Goal: Transaction & Acquisition: Purchase product/service

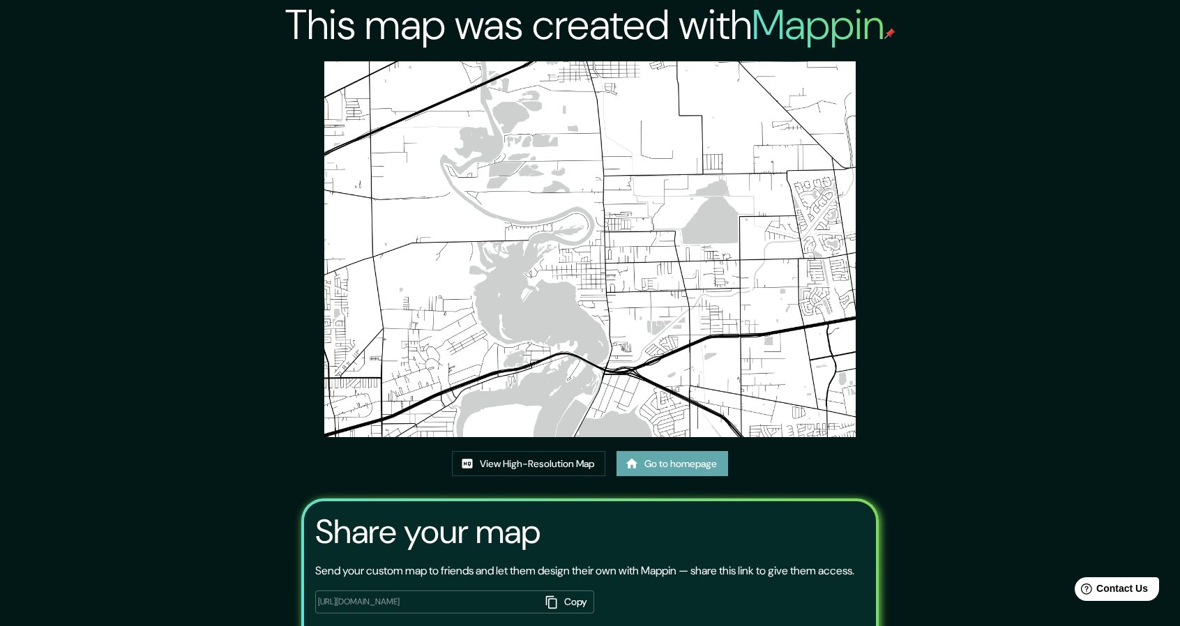
click at [653, 460] on link "Go to homepage" at bounding box center [673, 464] width 112 height 26
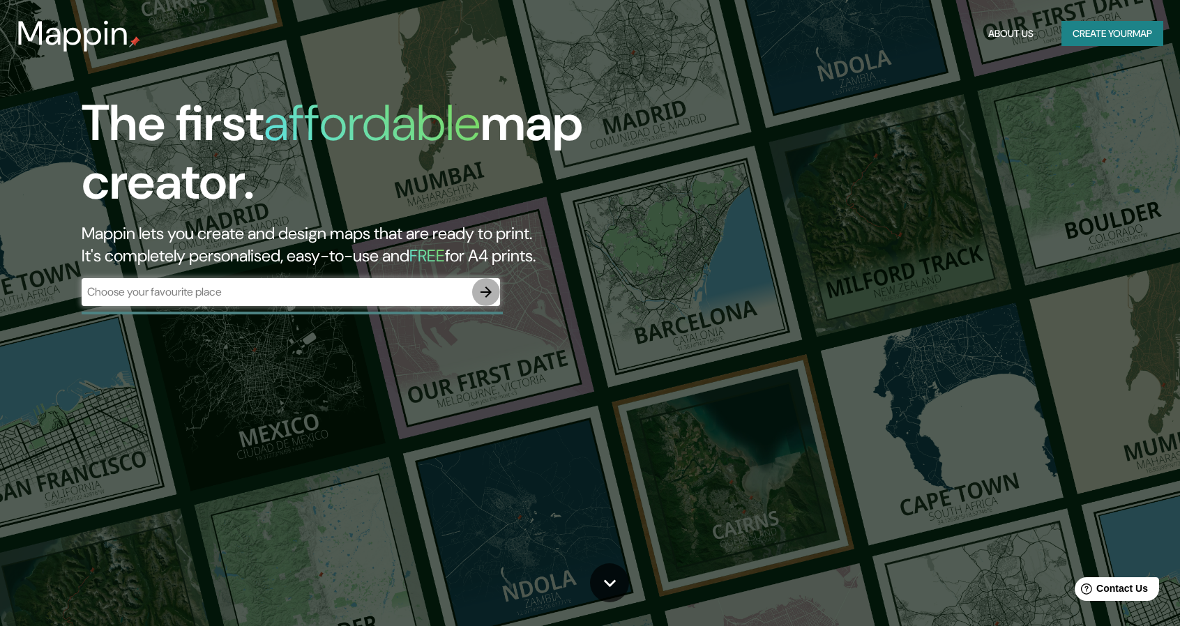
click at [483, 292] on icon "button" at bounding box center [486, 292] width 11 height 11
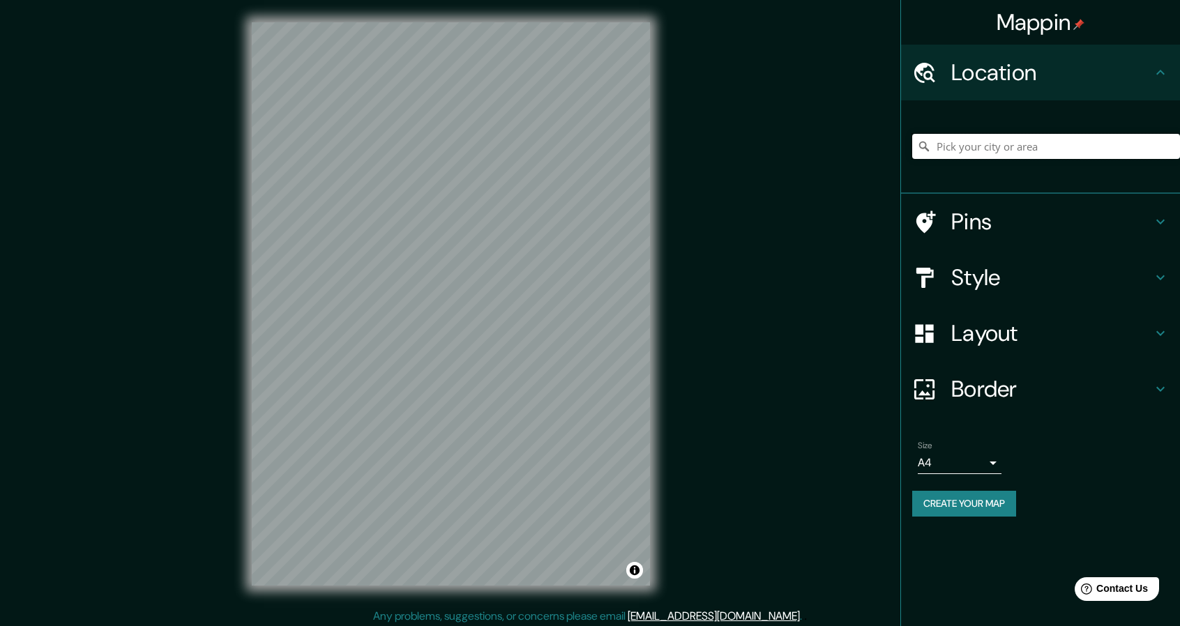
click at [997, 147] on input "Pick your city or area" at bounding box center [1047, 146] width 268 height 25
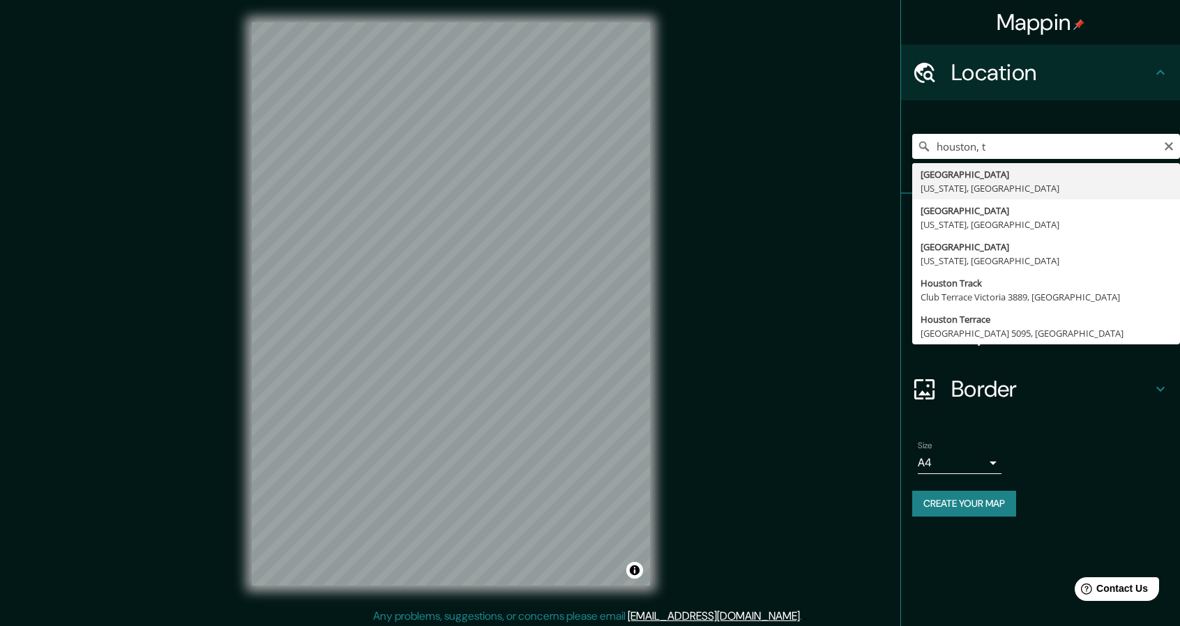
type input "[GEOGRAPHIC_DATA], [US_STATE], [GEOGRAPHIC_DATA]"
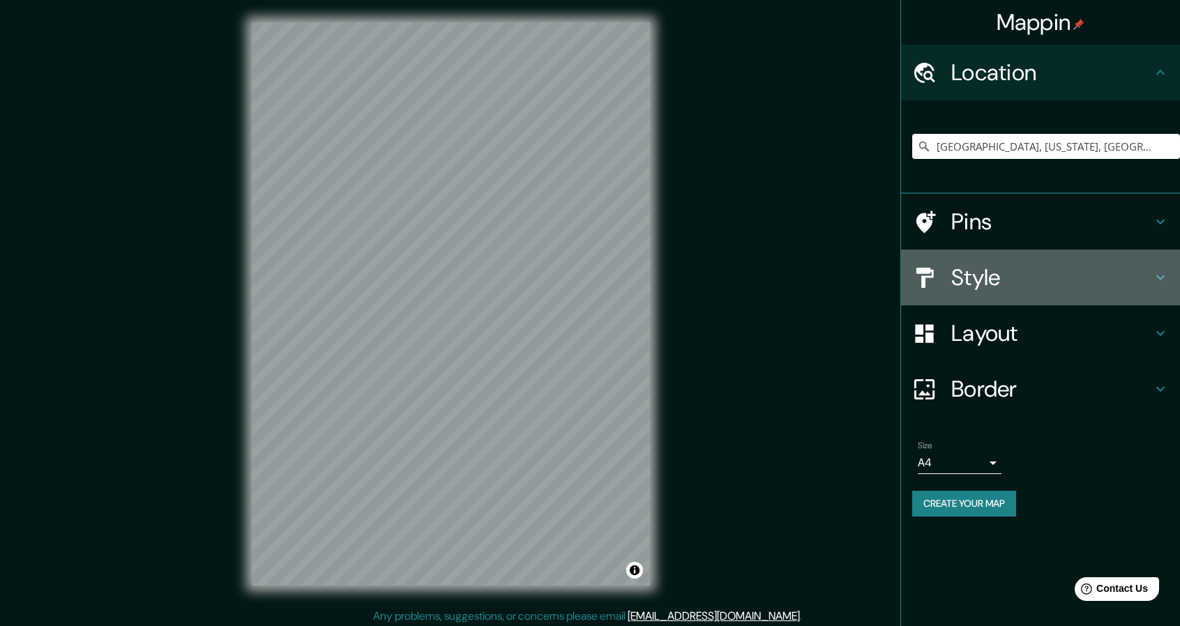
click at [1035, 276] on h4 "Style" at bounding box center [1052, 278] width 201 height 28
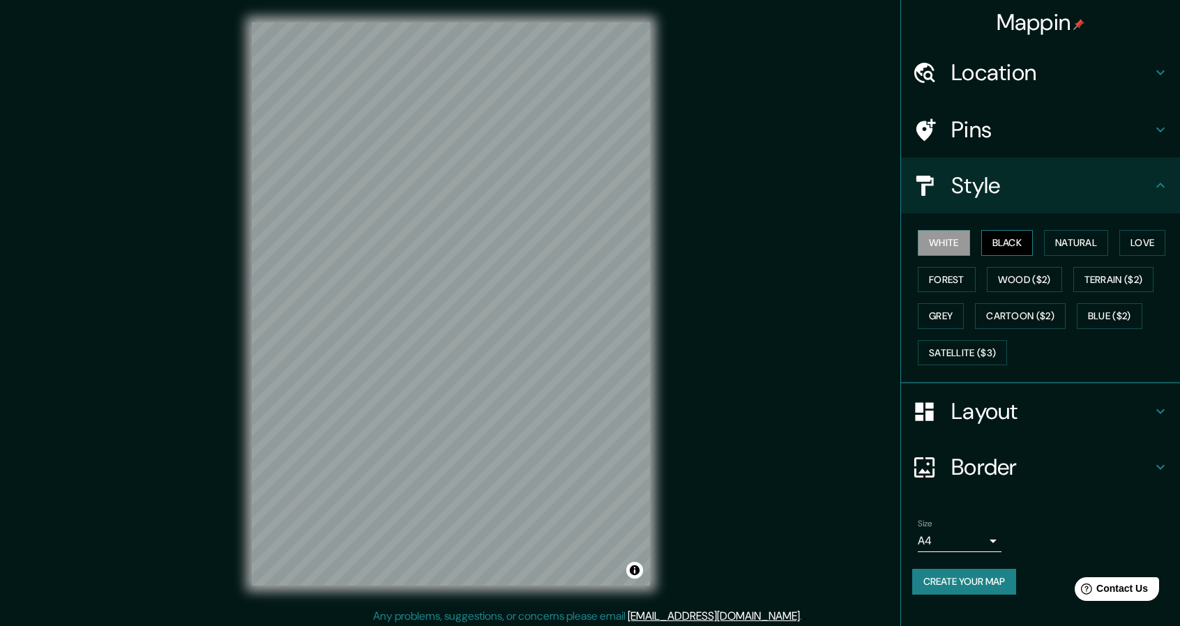
click at [1019, 248] on button "Black" at bounding box center [1008, 243] width 52 height 26
click at [1059, 246] on button "Natural" at bounding box center [1076, 243] width 64 height 26
click at [937, 290] on button "Forest" at bounding box center [947, 280] width 58 height 26
click at [940, 305] on button "Grey" at bounding box center [941, 316] width 46 height 26
click at [1019, 243] on button "Black" at bounding box center [1008, 243] width 52 height 26
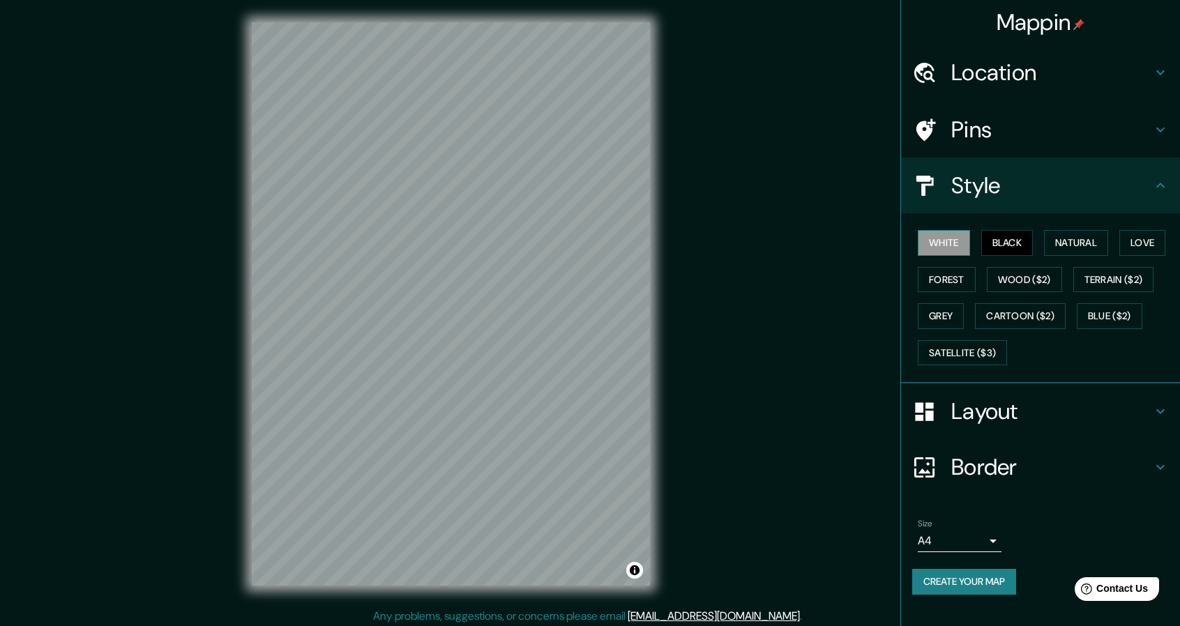
click at [950, 239] on button "White" at bounding box center [944, 243] width 52 height 26
click at [992, 345] on button "Satellite ($3)" at bounding box center [962, 353] width 89 height 26
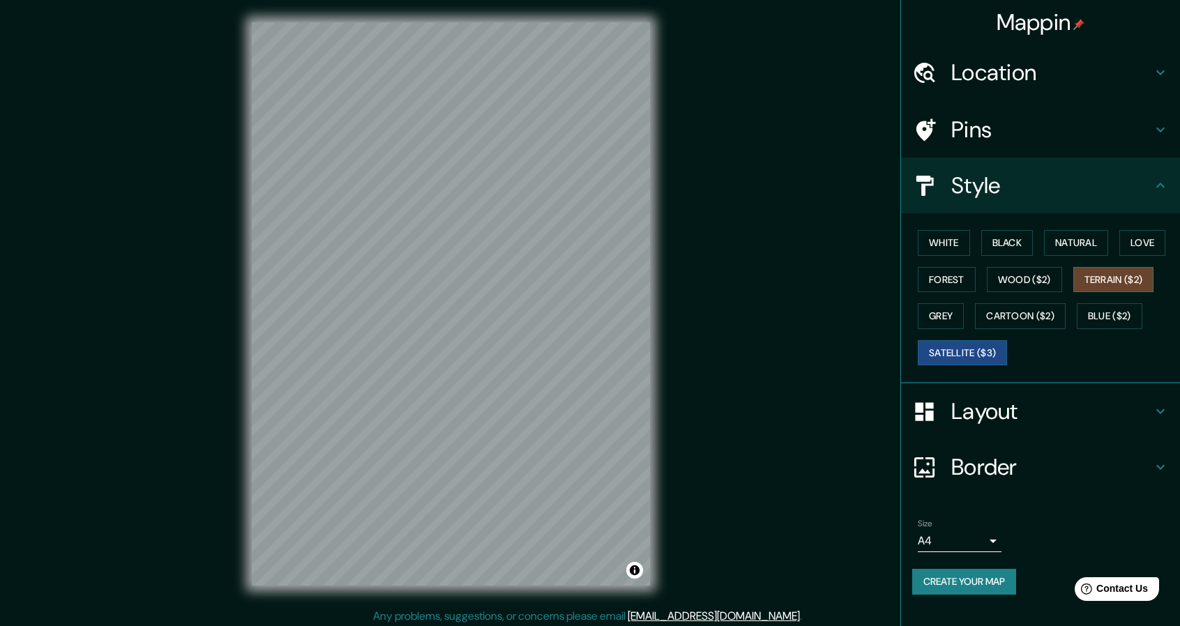
click at [1130, 285] on button "Terrain ($2)" at bounding box center [1114, 280] width 81 height 26
click at [1031, 278] on button "Wood ($2)" at bounding box center [1024, 280] width 75 height 26
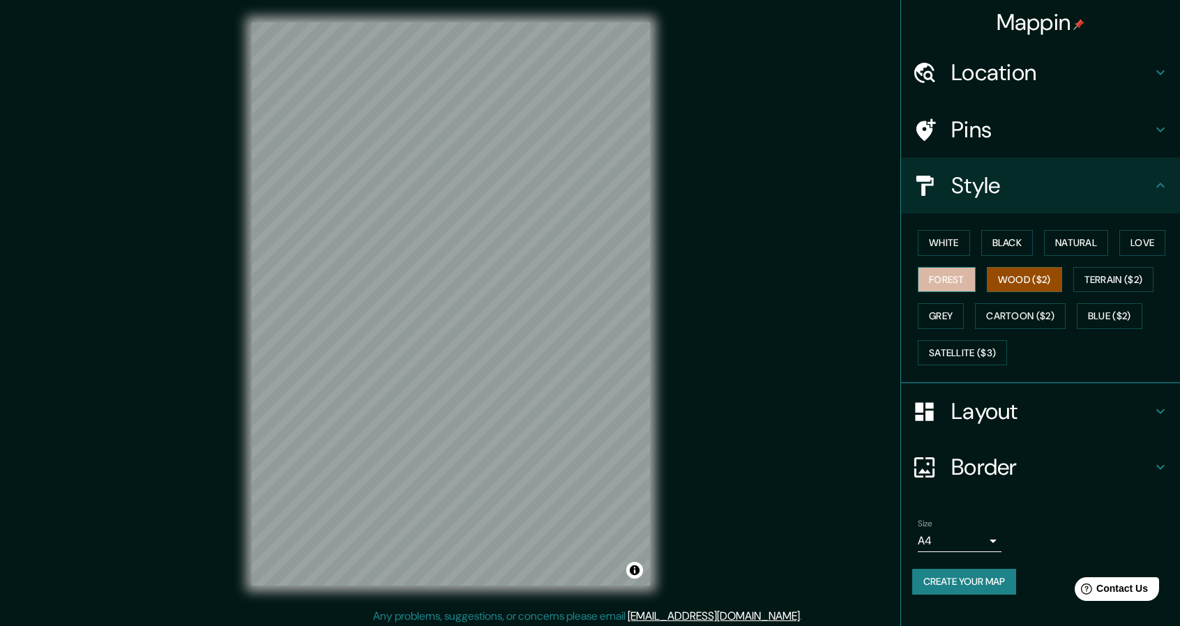
click at [969, 276] on button "Forest" at bounding box center [947, 280] width 58 height 26
click at [968, 359] on button "Satellite ($3)" at bounding box center [962, 353] width 89 height 26
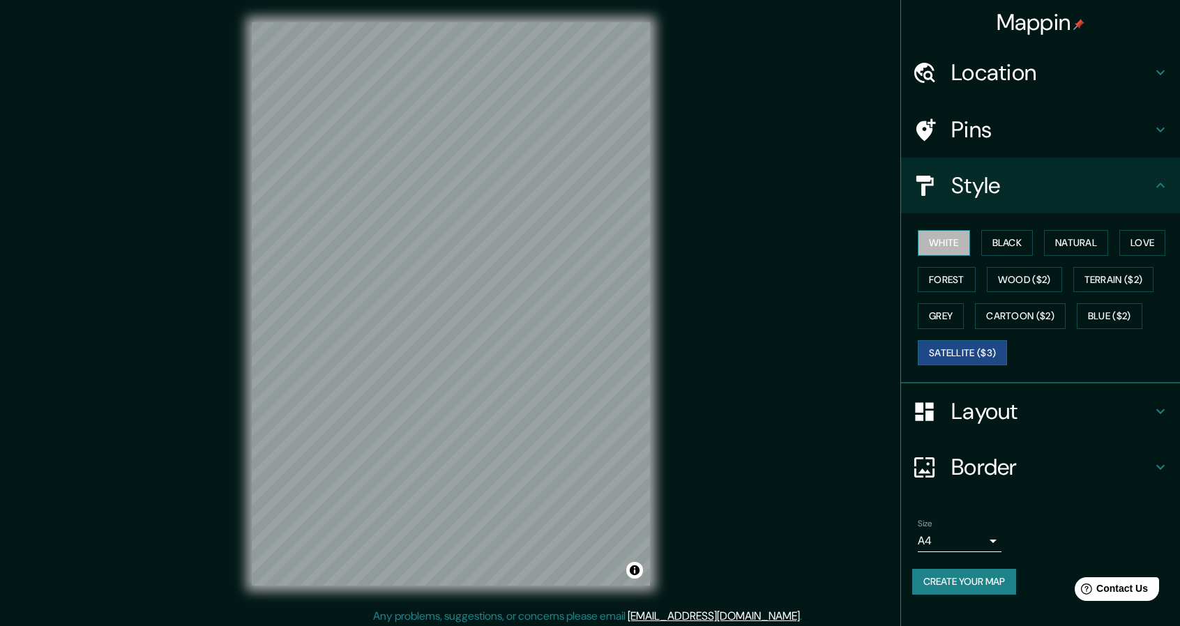
click at [954, 250] on button "White" at bounding box center [944, 243] width 52 height 26
click at [999, 245] on button "Black" at bounding box center [1008, 243] width 52 height 26
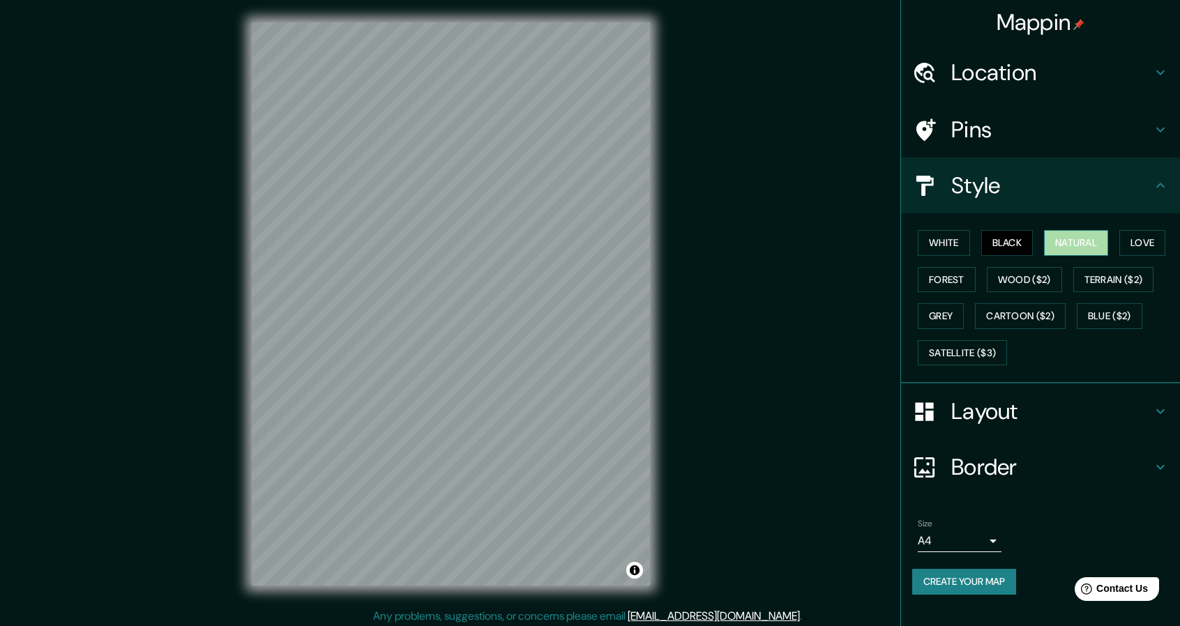
click at [1066, 244] on button "Natural" at bounding box center [1076, 243] width 64 height 26
click at [1133, 242] on button "Love" at bounding box center [1143, 243] width 46 height 26
click at [947, 284] on button "Forest" at bounding box center [947, 280] width 58 height 26
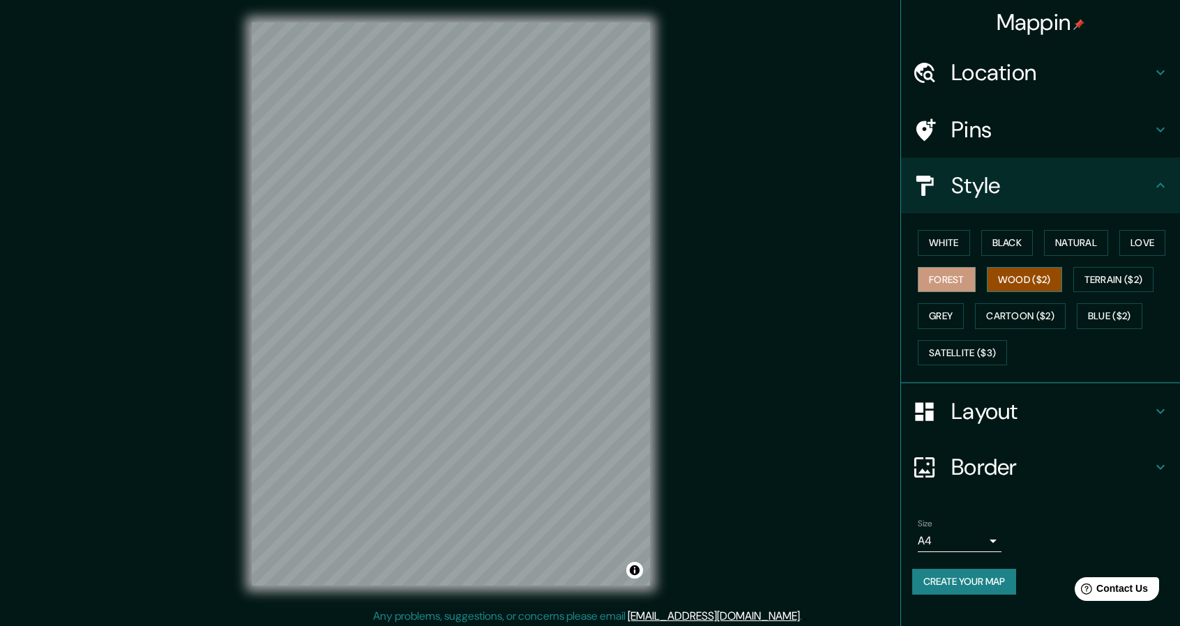
click at [1021, 284] on button "Wood ($2)" at bounding box center [1024, 280] width 75 height 26
click at [1100, 278] on button "Terrain ($2)" at bounding box center [1114, 280] width 81 height 26
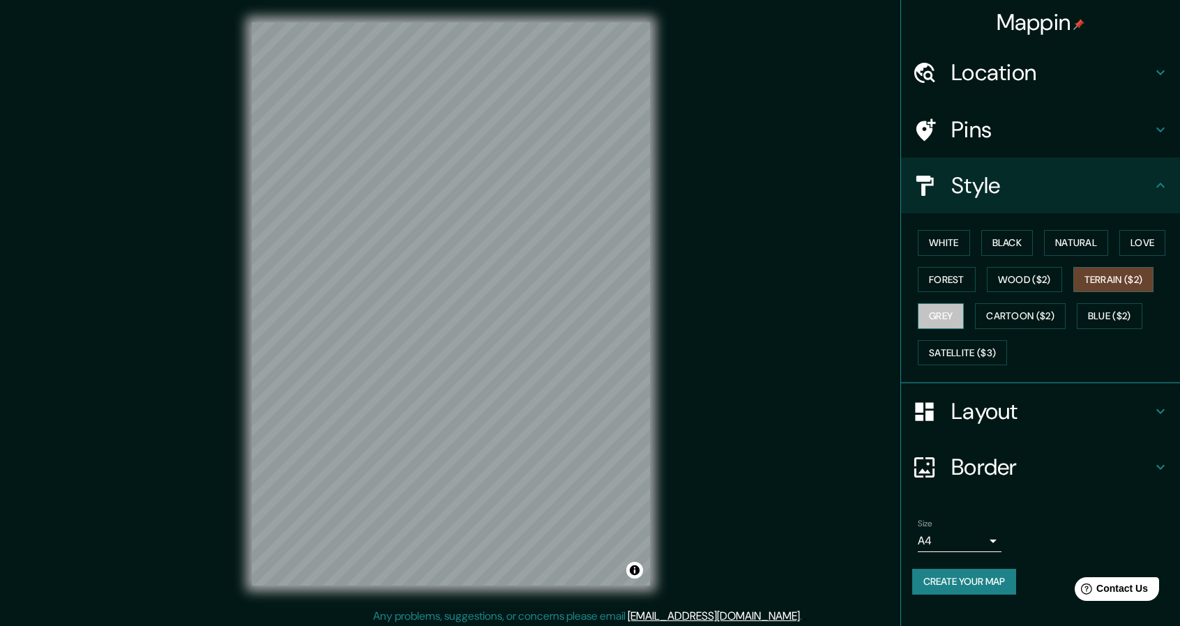
click at [945, 317] on button "Grey" at bounding box center [941, 316] width 46 height 26
click at [1016, 316] on button "Cartoon ($2)" at bounding box center [1020, 316] width 91 height 26
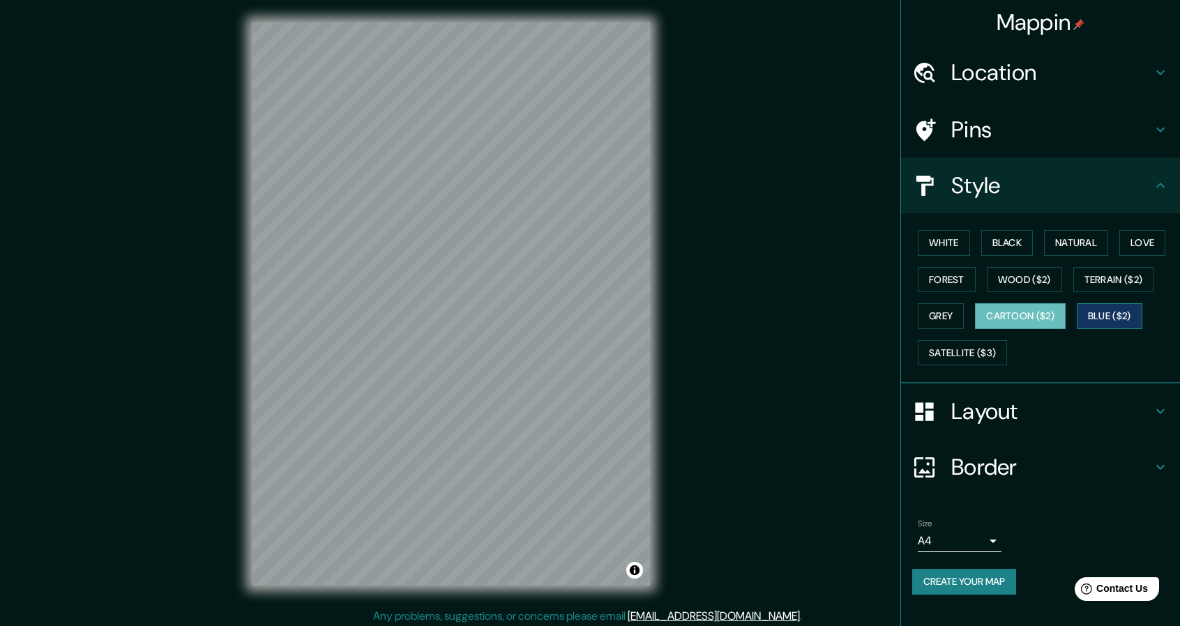
click at [1094, 314] on button "Blue ($2)" at bounding box center [1110, 316] width 66 height 26
click at [1029, 316] on button "Cartoon ($2)" at bounding box center [1020, 316] width 91 height 26
click at [960, 251] on button "White" at bounding box center [944, 243] width 52 height 26
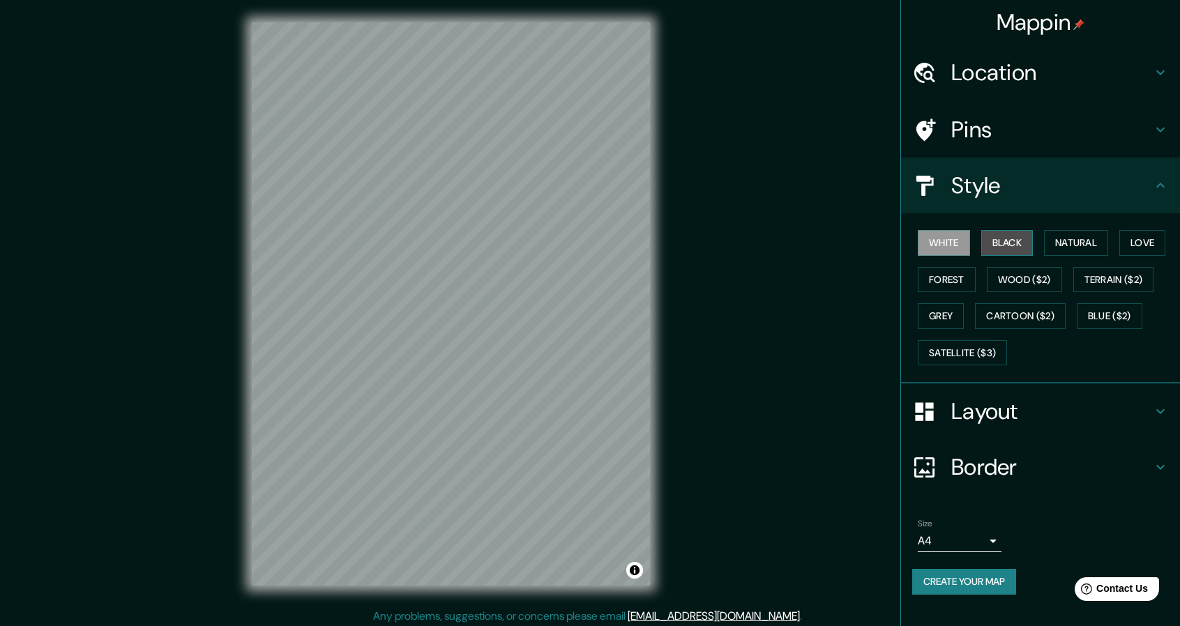
click at [1016, 246] on button "Black" at bounding box center [1008, 243] width 52 height 26
click at [956, 240] on button "White" at bounding box center [944, 243] width 52 height 26
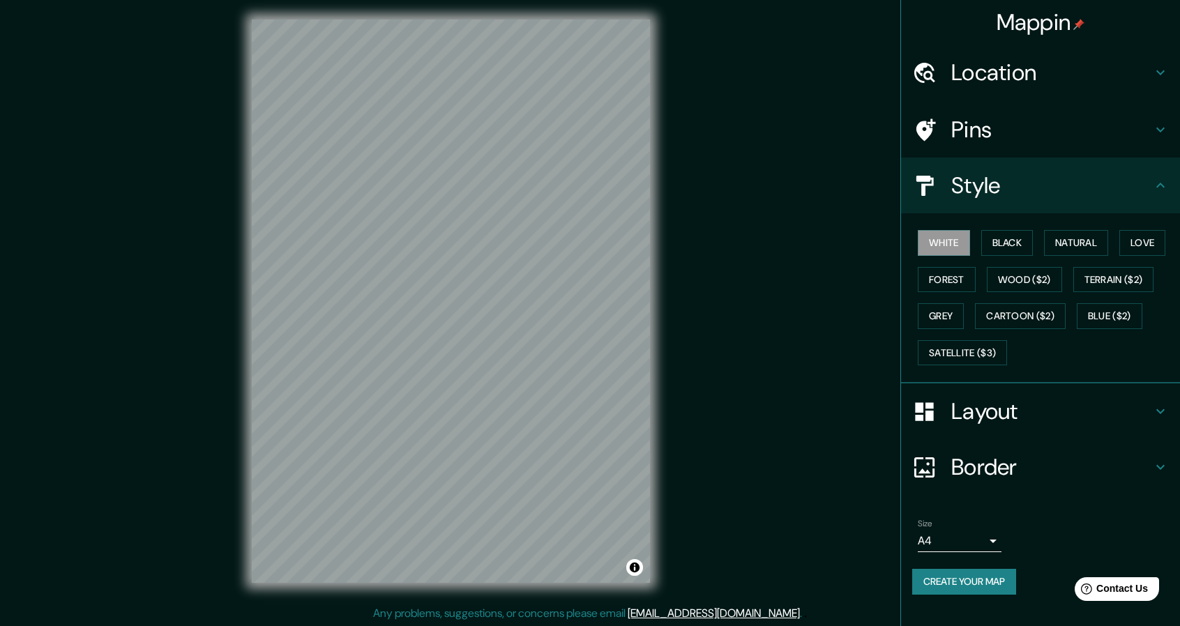
scroll to position [4, 0]
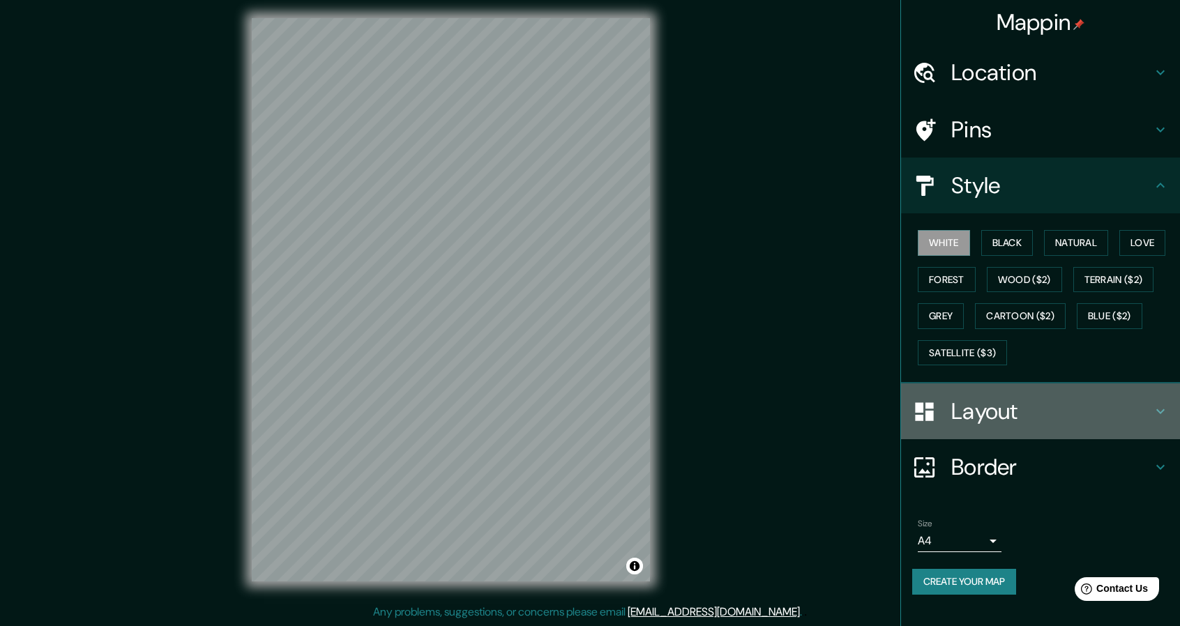
click at [1147, 405] on h4 "Layout" at bounding box center [1052, 412] width 201 height 28
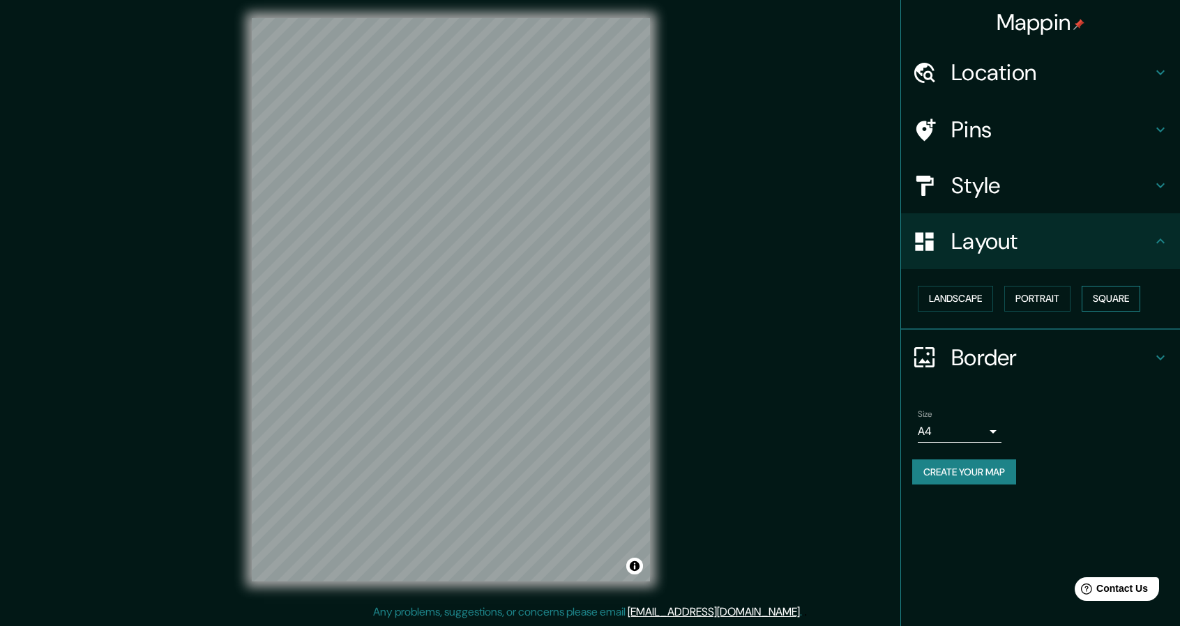
click at [1130, 296] on button "Square" at bounding box center [1111, 299] width 59 height 26
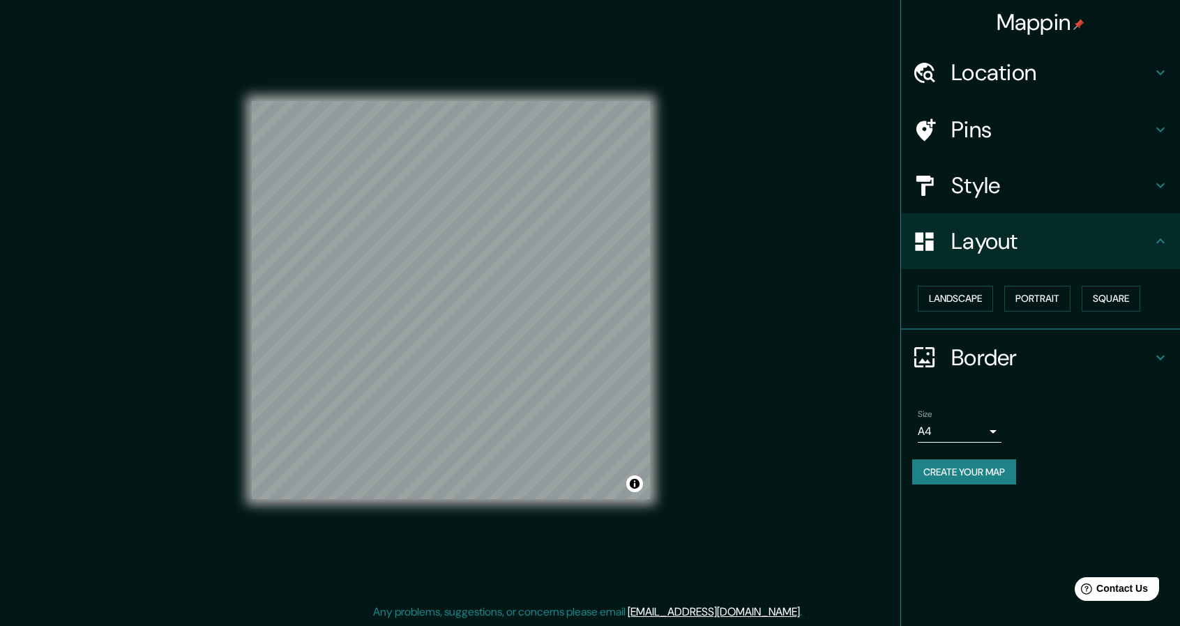
click at [980, 475] on button "Create your map" at bounding box center [965, 473] width 104 height 26
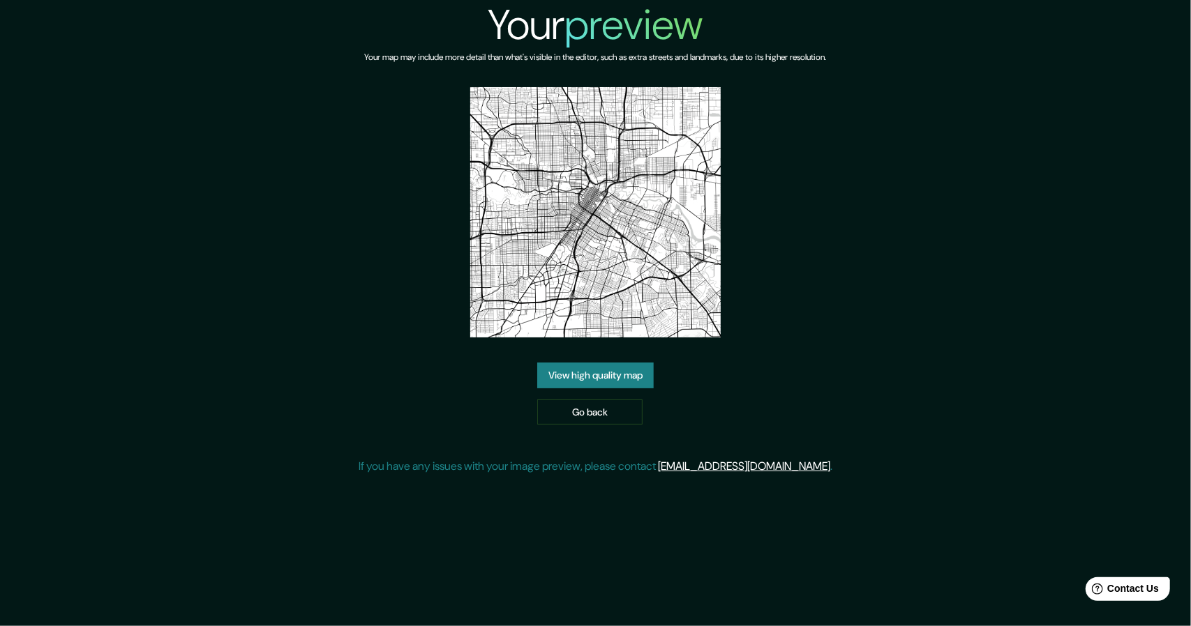
click at [635, 370] on link "View high quality map" at bounding box center [595, 376] width 117 height 26
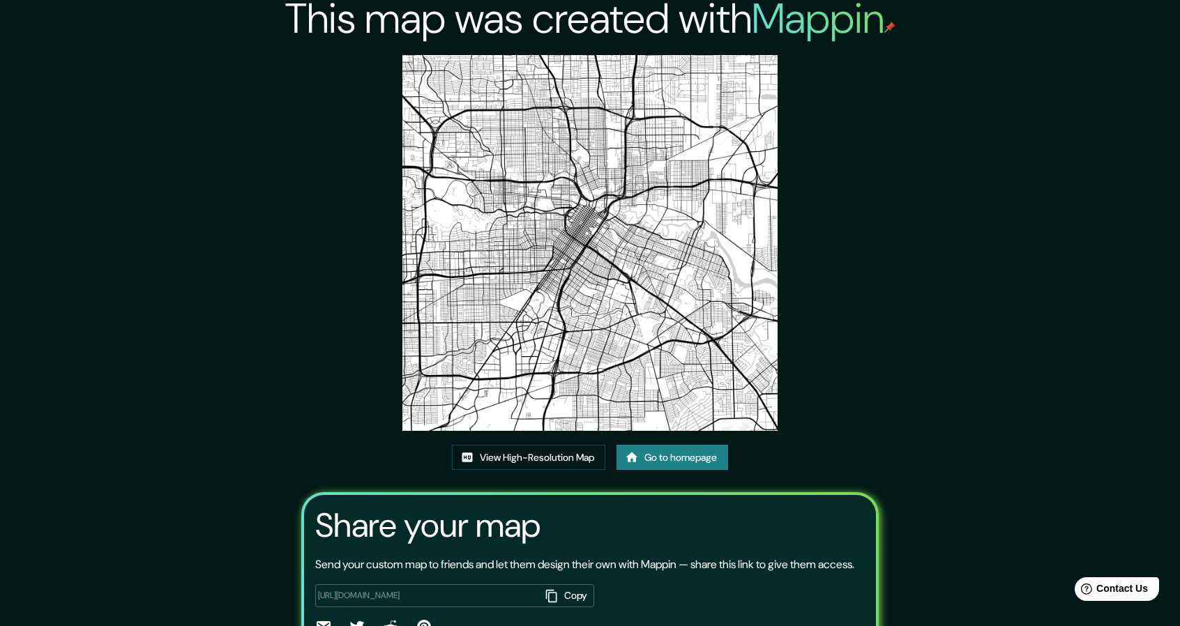
scroll to position [3, 0]
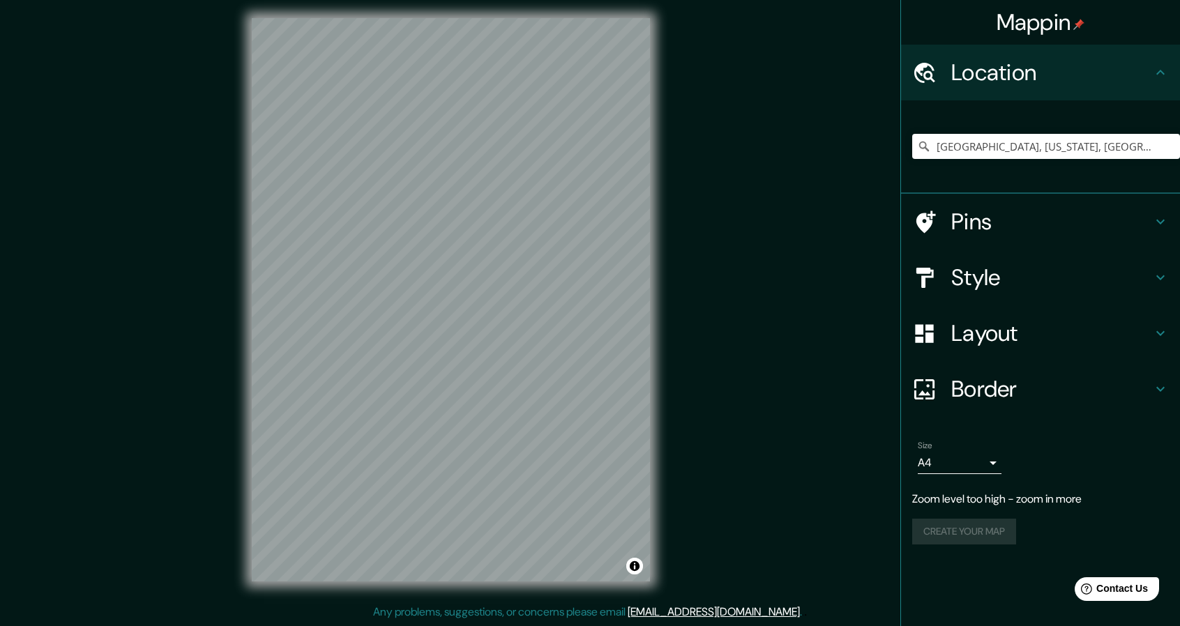
click at [693, 224] on div "Mappin Location Houston, Texas, United States Pins Style Layout Border Choose a…" at bounding box center [590, 311] width 1180 height 631
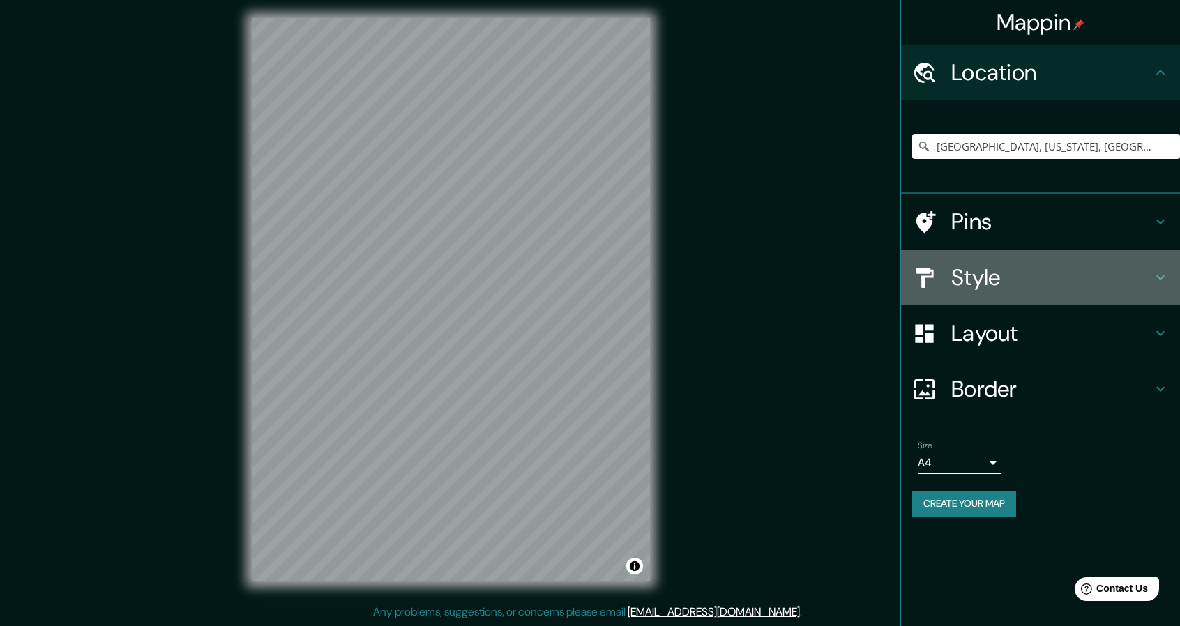
click at [980, 275] on h4 "Style" at bounding box center [1052, 278] width 201 height 28
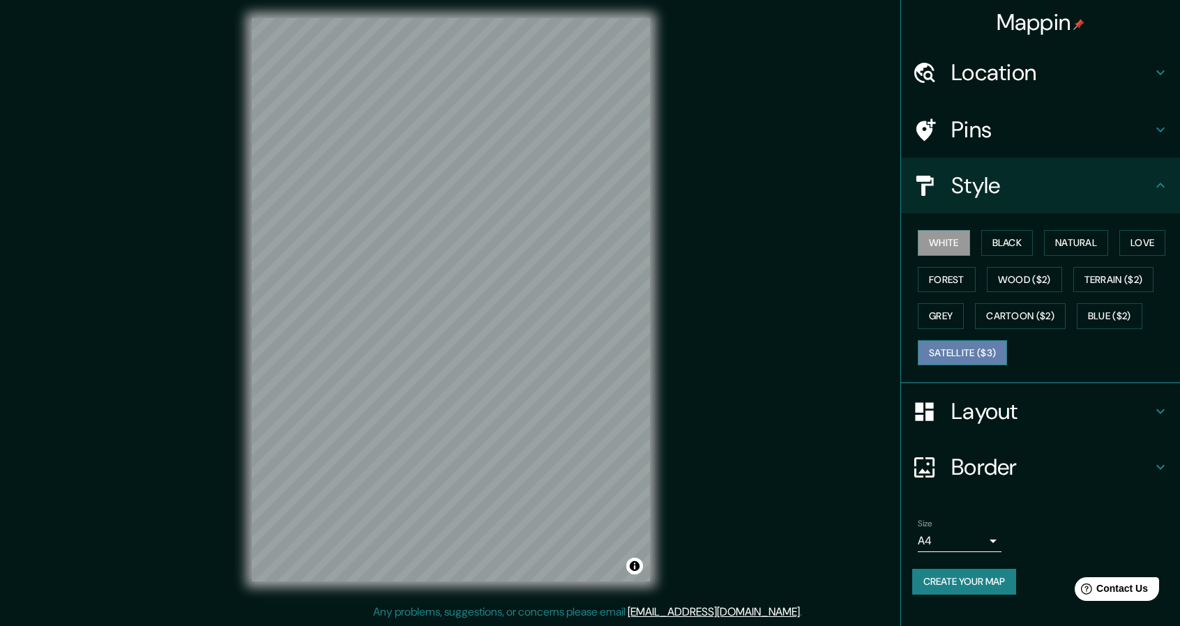
click at [970, 357] on button "Satellite ($3)" at bounding box center [962, 353] width 89 height 26
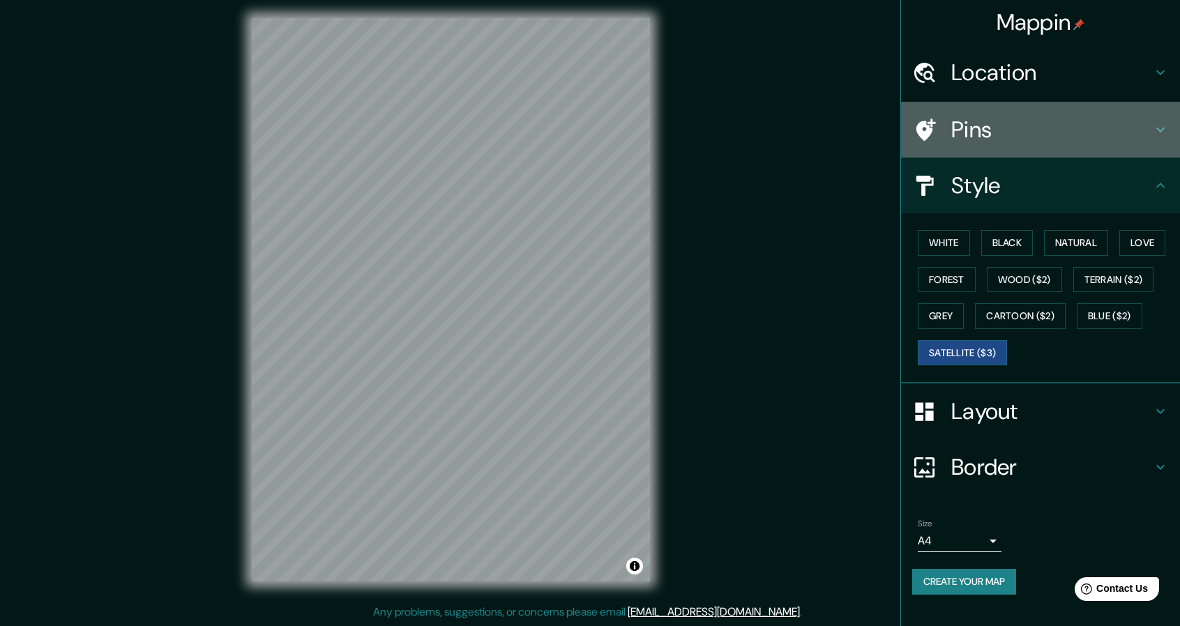
click at [1031, 123] on h4 "Pins" at bounding box center [1052, 130] width 201 height 28
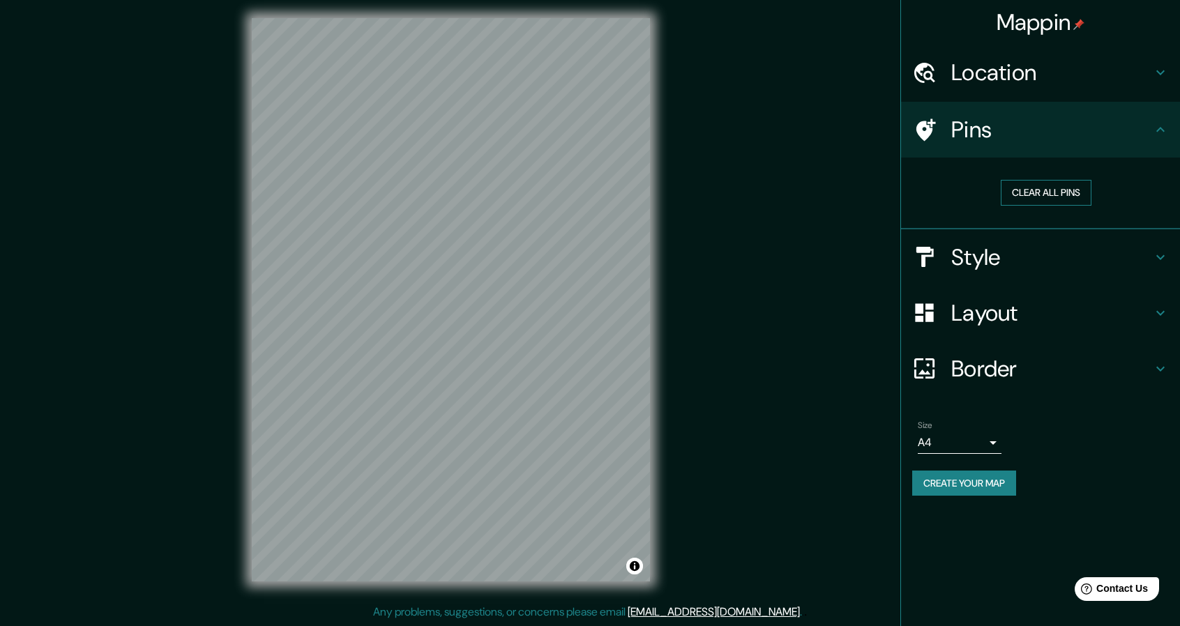
click at [1035, 193] on button "Clear all pins" at bounding box center [1046, 193] width 91 height 26
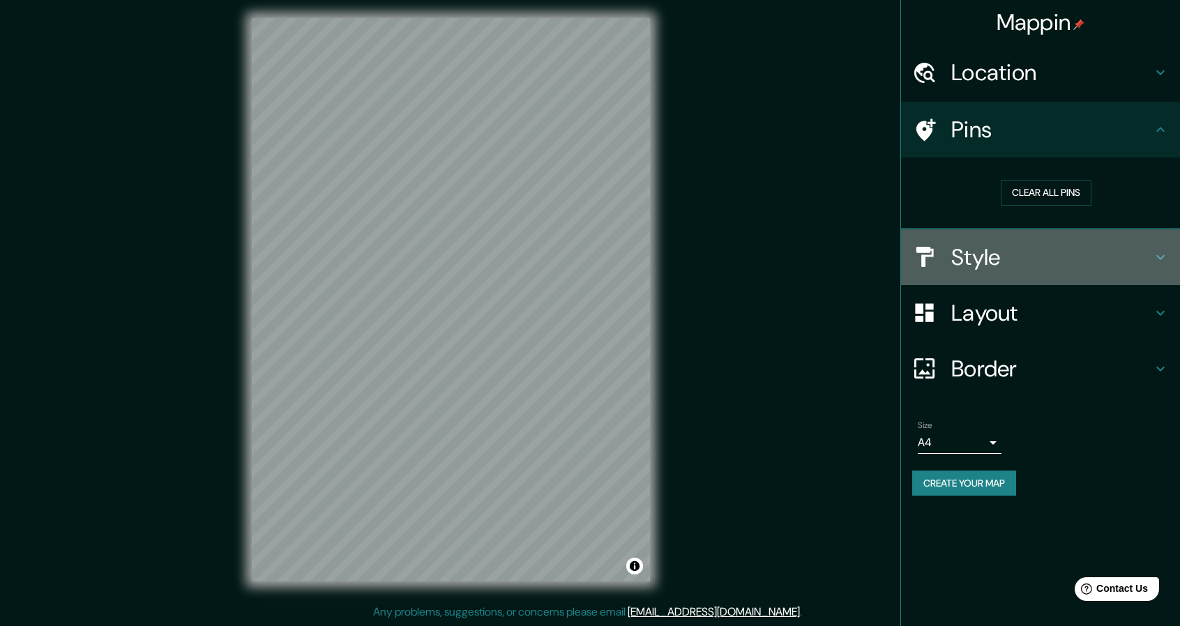
click at [980, 255] on h4 "Style" at bounding box center [1052, 257] width 201 height 28
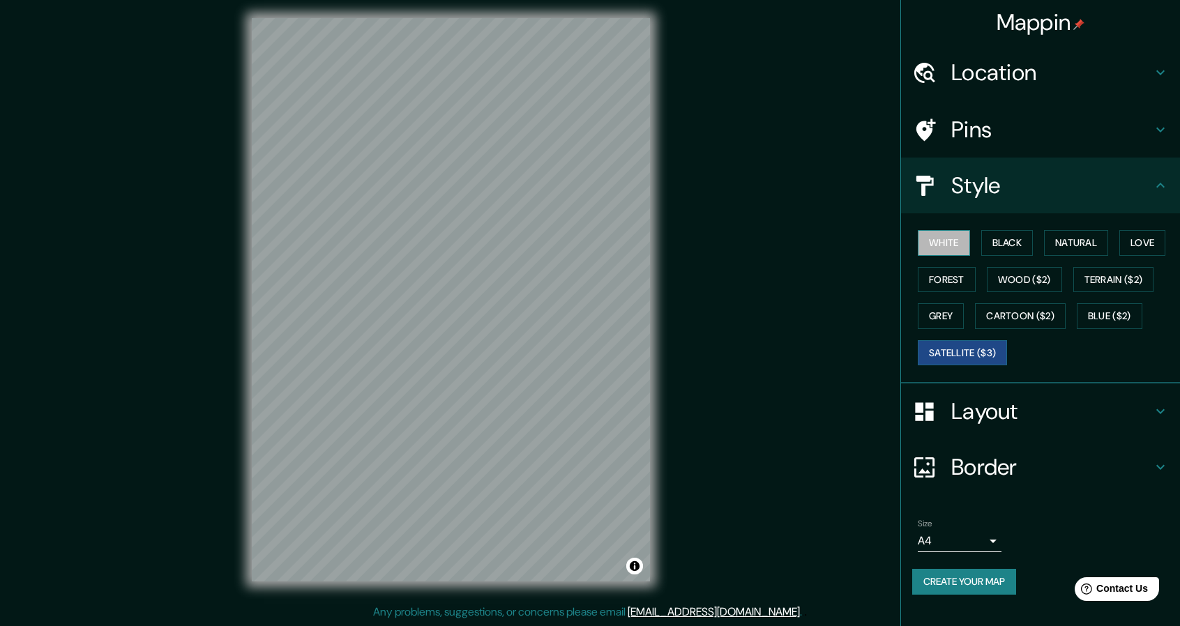
click at [949, 246] on button "White" at bounding box center [944, 243] width 52 height 26
click at [1009, 238] on button "Black" at bounding box center [1008, 243] width 52 height 26
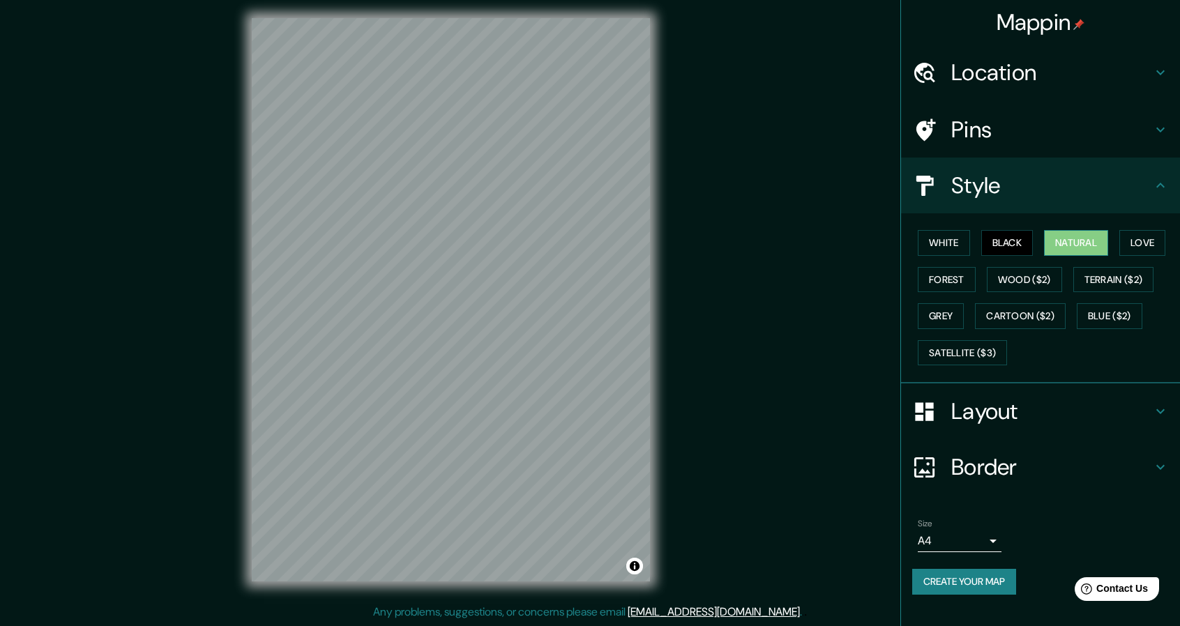
click at [1059, 241] on button "Natural" at bounding box center [1076, 243] width 64 height 26
click at [1146, 241] on button "Love" at bounding box center [1143, 243] width 46 height 26
click at [949, 276] on button "Forest" at bounding box center [947, 280] width 58 height 26
click at [1021, 278] on button "Wood ($2)" at bounding box center [1024, 280] width 75 height 26
click at [1120, 273] on button "Terrain ($2)" at bounding box center [1114, 280] width 81 height 26
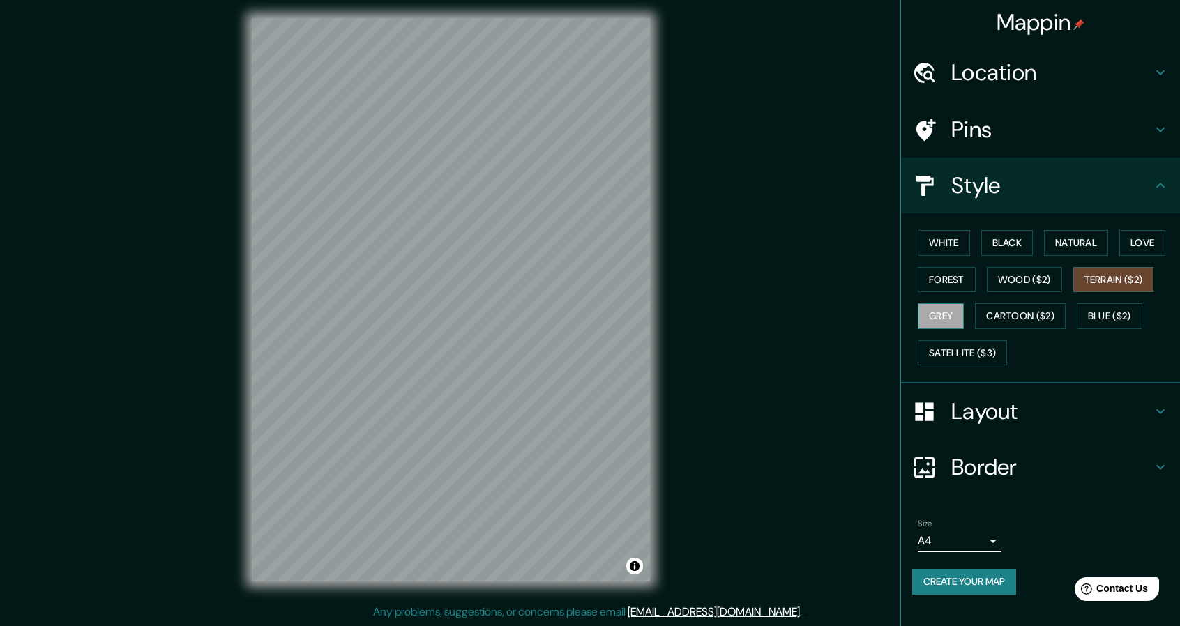
click at [959, 310] on button "Grey" at bounding box center [941, 316] width 46 height 26
click at [1005, 320] on button "Cartoon ($2)" at bounding box center [1020, 316] width 91 height 26
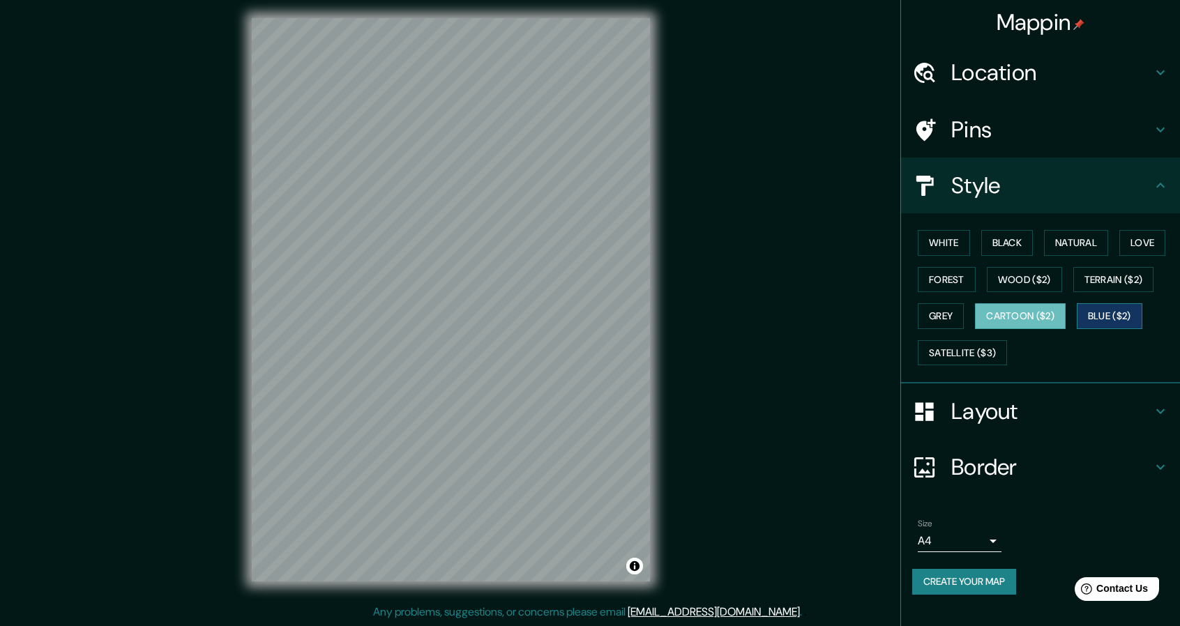
click at [1094, 315] on button "Blue ($2)" at bounding box center [1110, 316] width 66 height 26
click at [965, 358] on button "Satellite ($3)" at bounding box center [962, 353] width 89 height 26
